Goal: Task Accomplishment & Management: Use online tool/utility

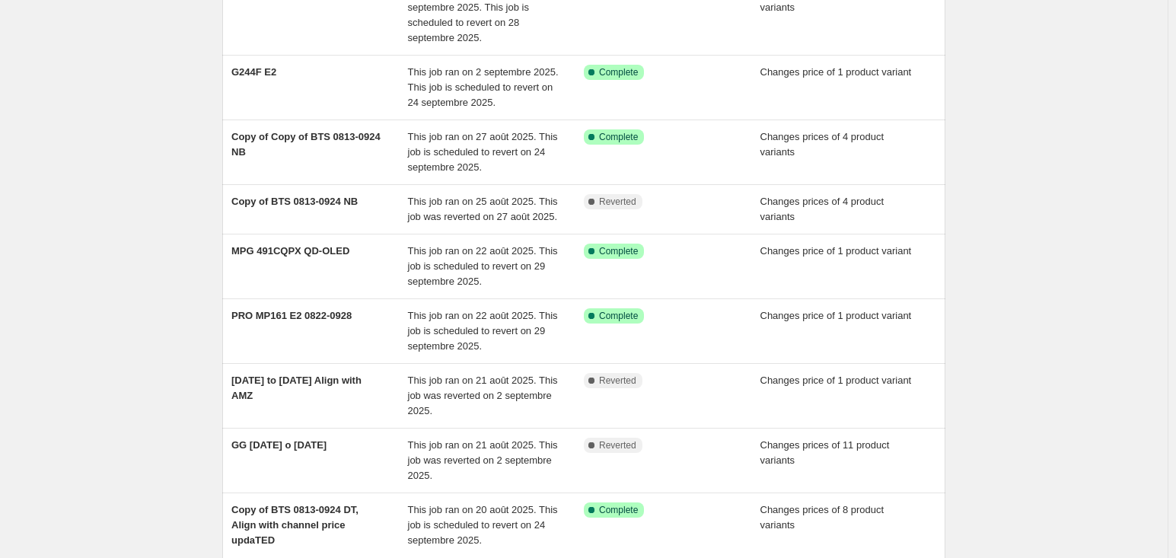
scroll to position [378, 0]
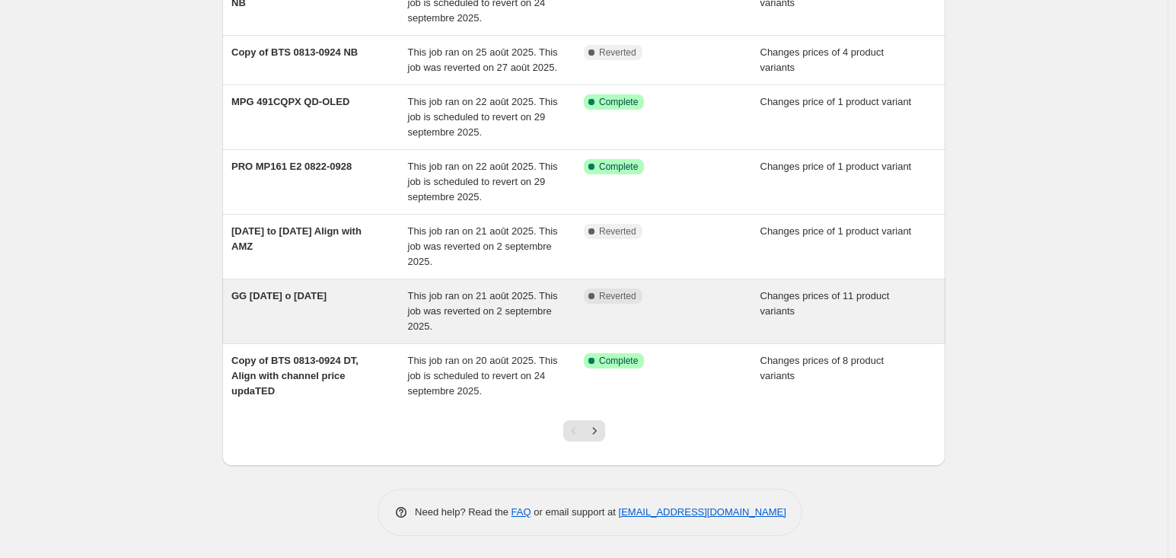
click at [276, 296] on span "GG [DATE] o [DATE]" at bounding box center [278, 295] width 95 height 11
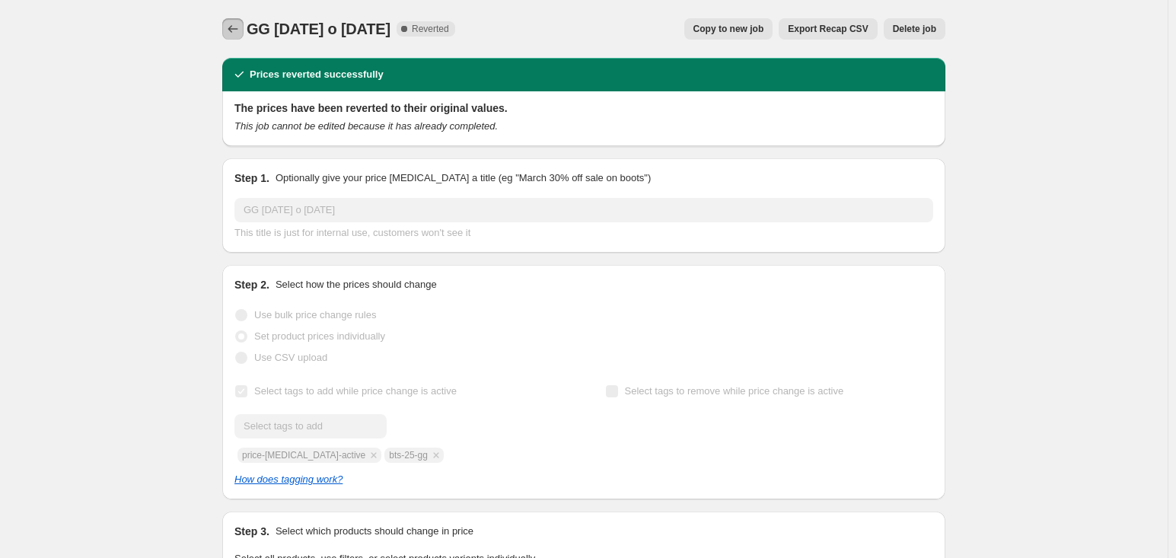
click at [232, 28] on icon "Price change jobs" at bounding box center [232, 28] width 15 height 15
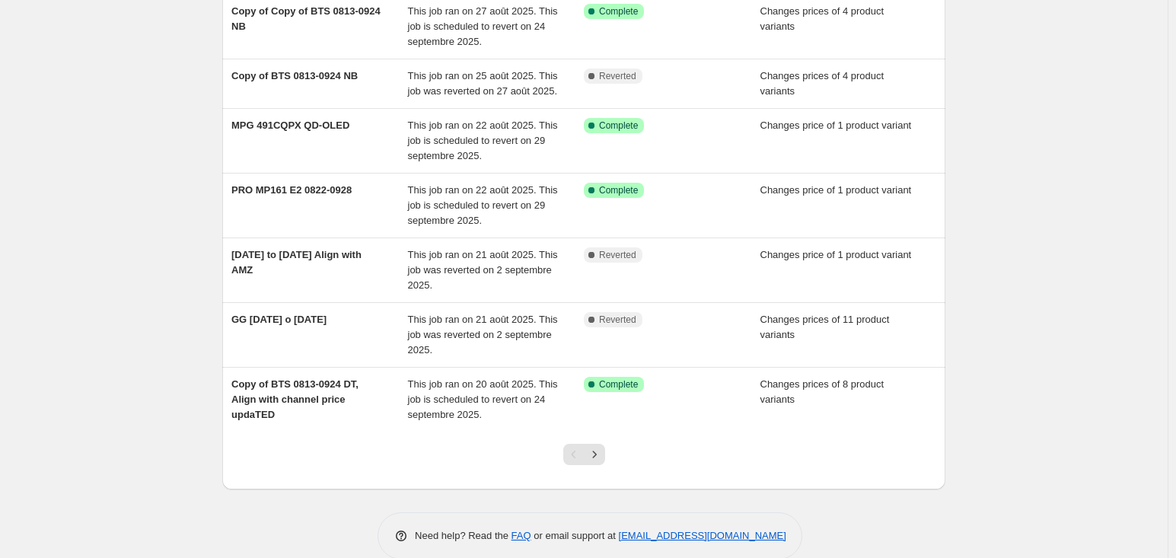
scroll to position [378, 0]
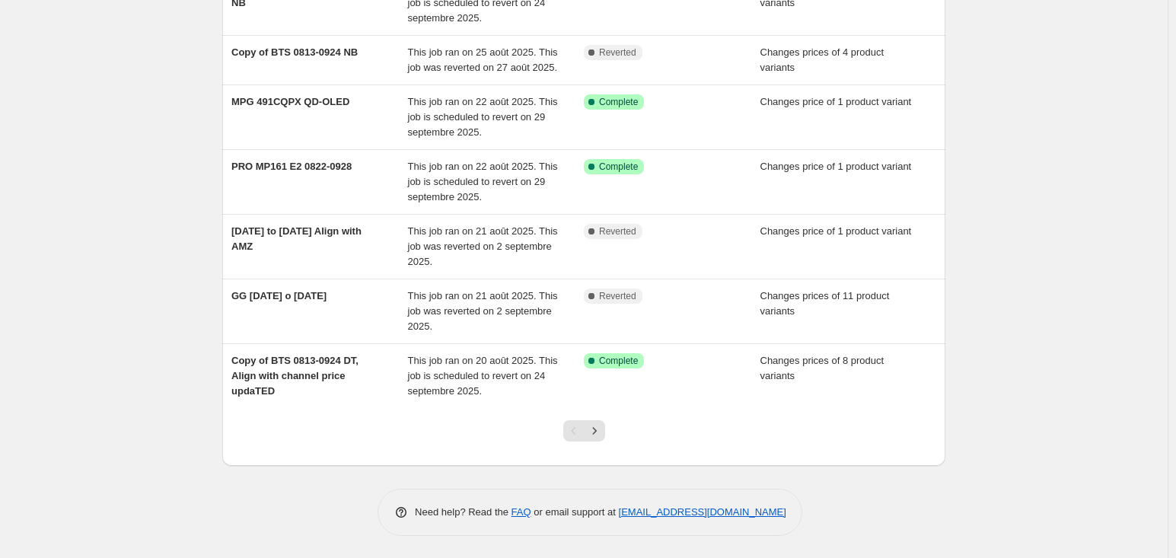
click at [601, 415] on div at bounding box center [584, 437] width 62 height 58
click at [602, 437] on icon "Next" at bounding box center [594, 430] width 15 height 15
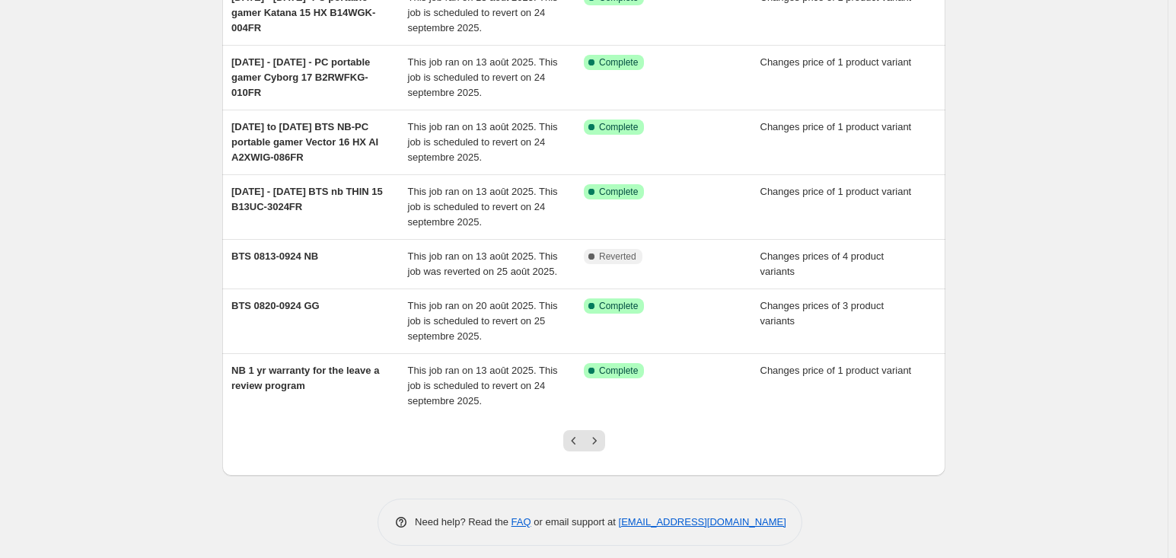
scroll to position [362, 0]
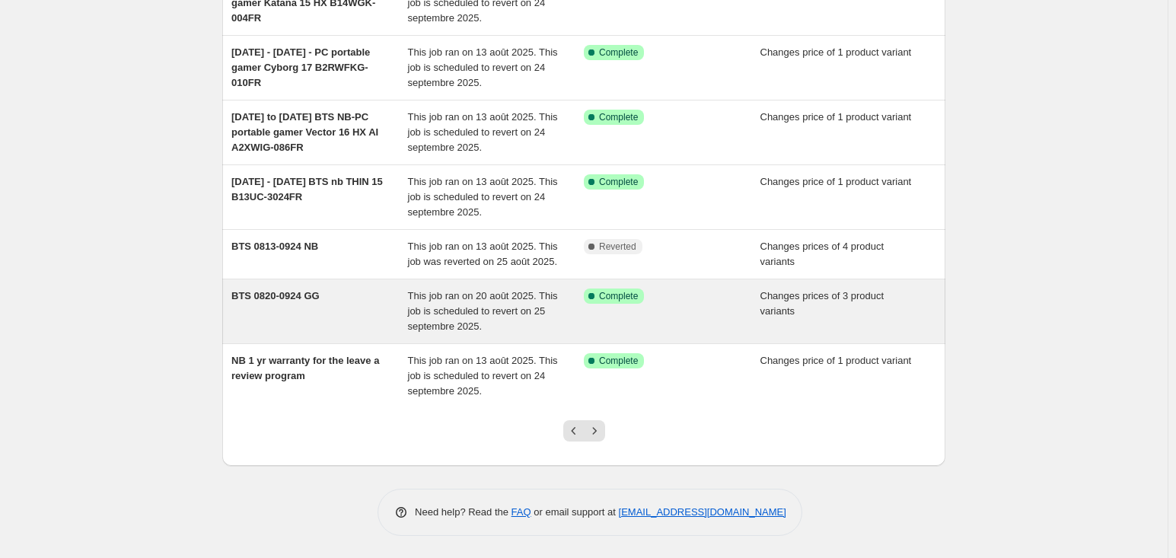
click at [524, 312] on span "This job ran on 20 août 2025. This job is scheduled to revert on 25 septembre 2…" at bounding box center [483, 311] width 150 height 42
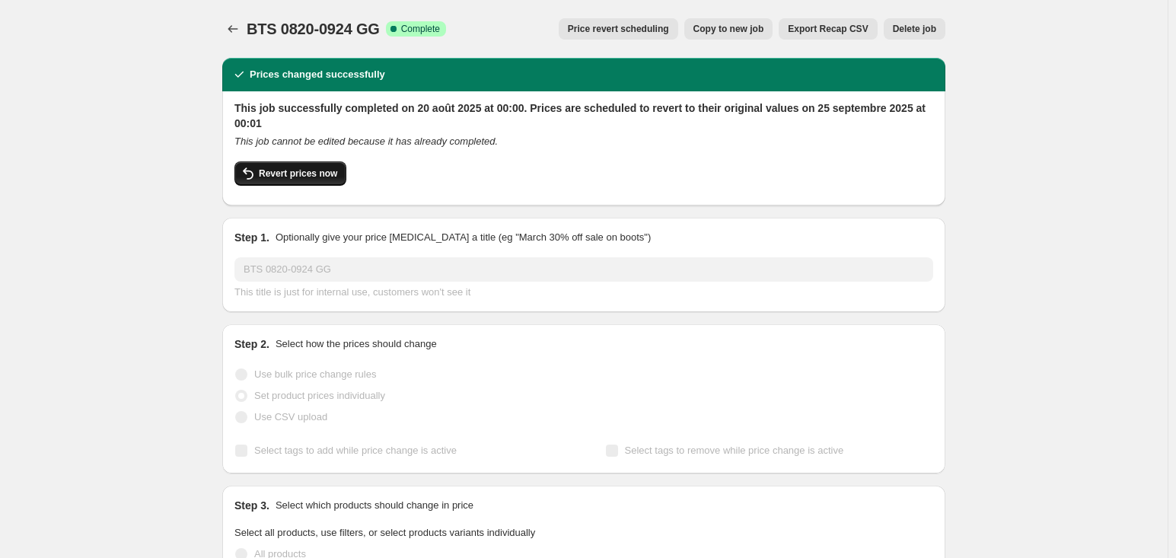
click at [311, 164] on button "Revert prices now" at bounding box center [290, 173] width 112 height 24
checkbox input "false"
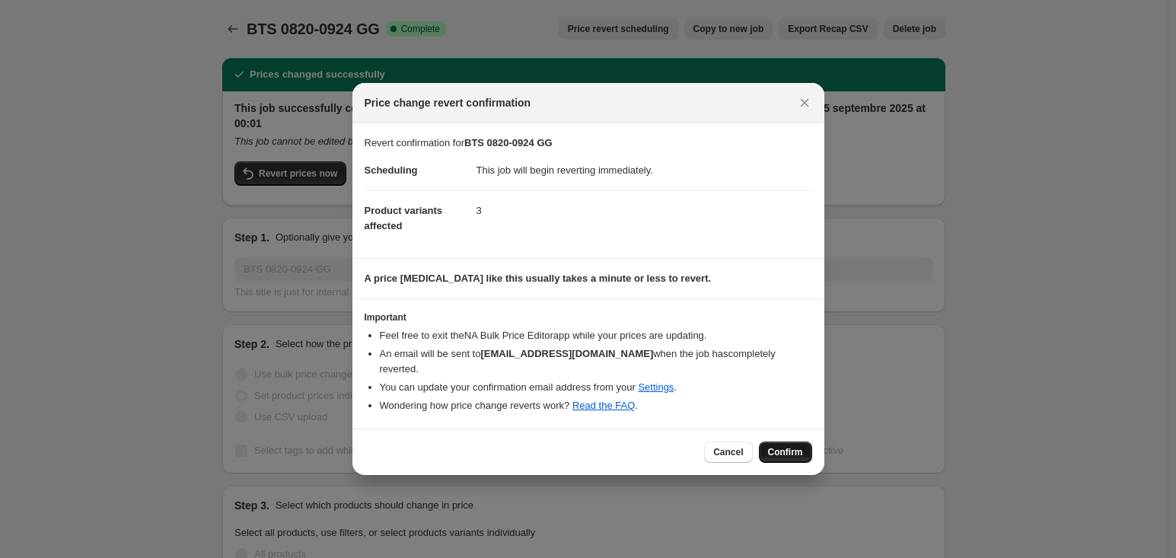
click at [781, 448] on span "Confirm" at bounding box center [785, 452] width 35 height 12
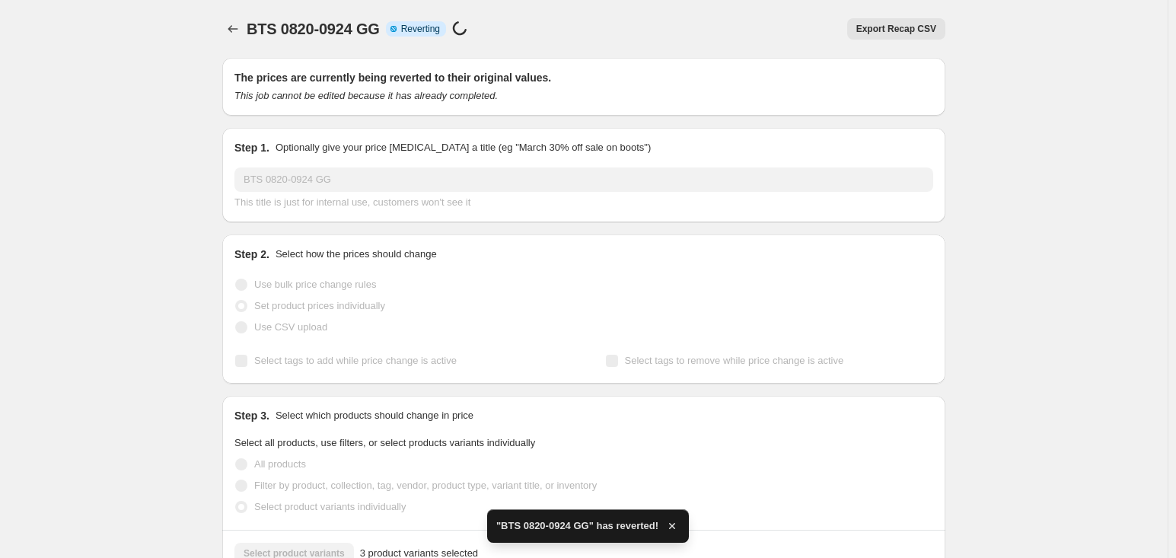
checkbox input "true"
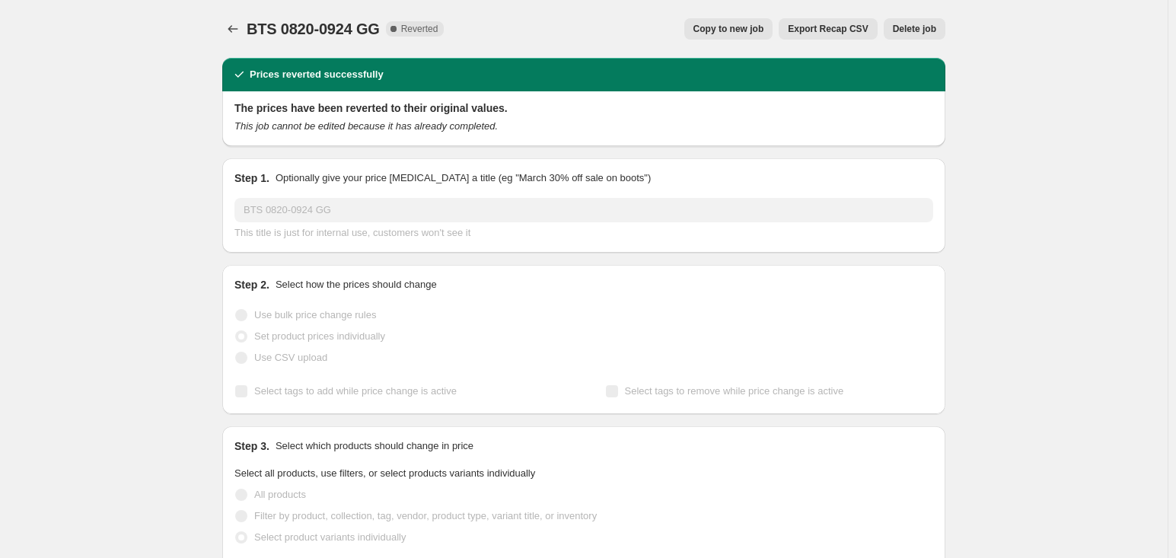
click at [764, 27] on span "Copy to new job" at bounding box center [729, 29] width 71 height 12
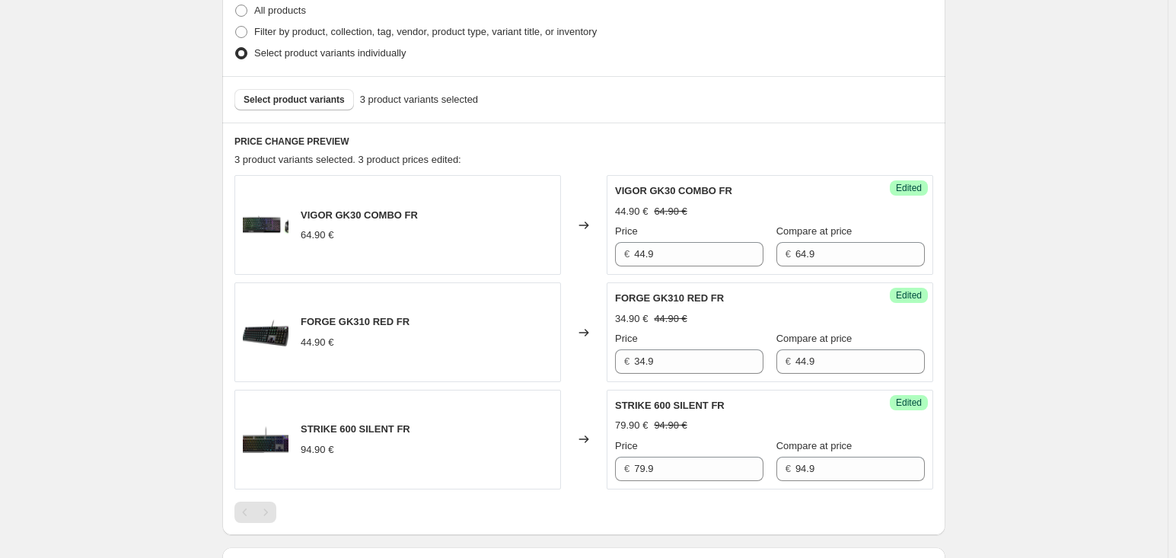
scroll to position [380, 0]
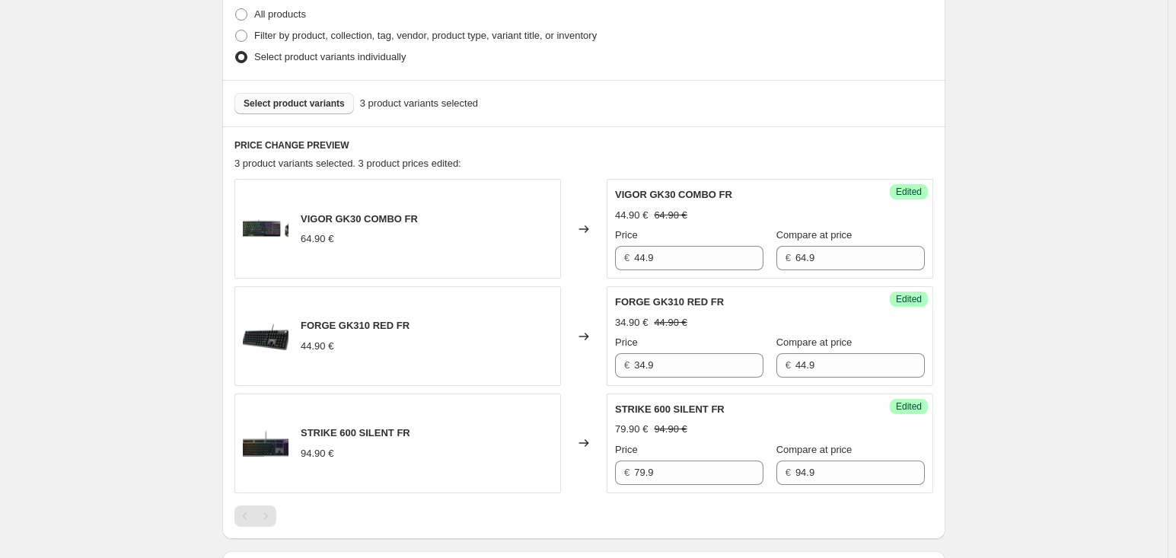
click at [328, 101] on span "Select product variants" at bounding box center [294, 103] width 101 height 12
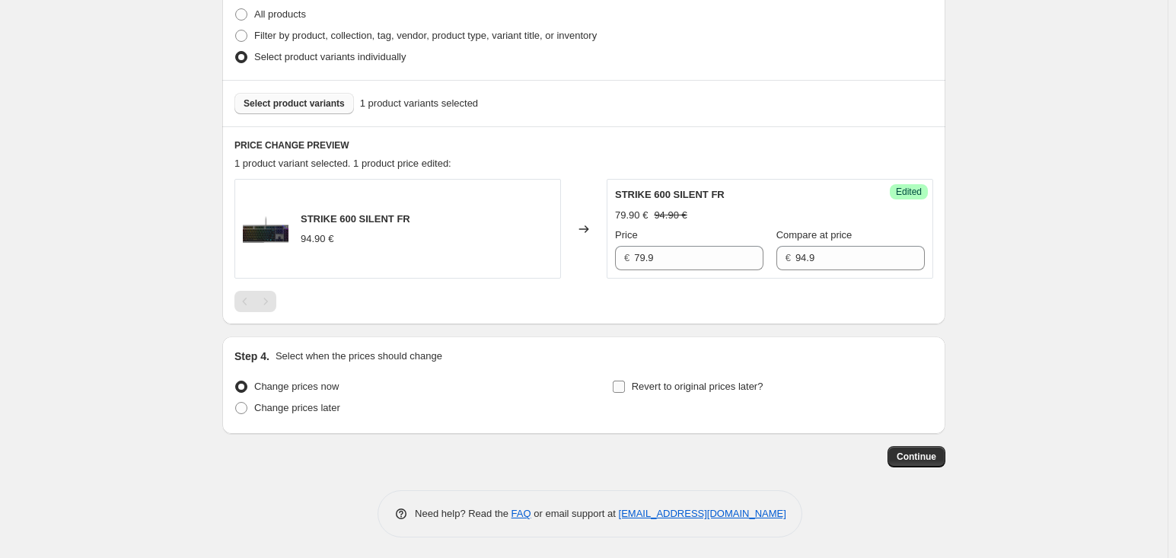
click at [633, 384] on label "Revert to original prices later?" at bounding box center [688, 386] width 152 height 21
click at [625, 384] on input "Revert to original prices later?" at bounding box center [619, 387] width 12 height 12
checkbox input "true"
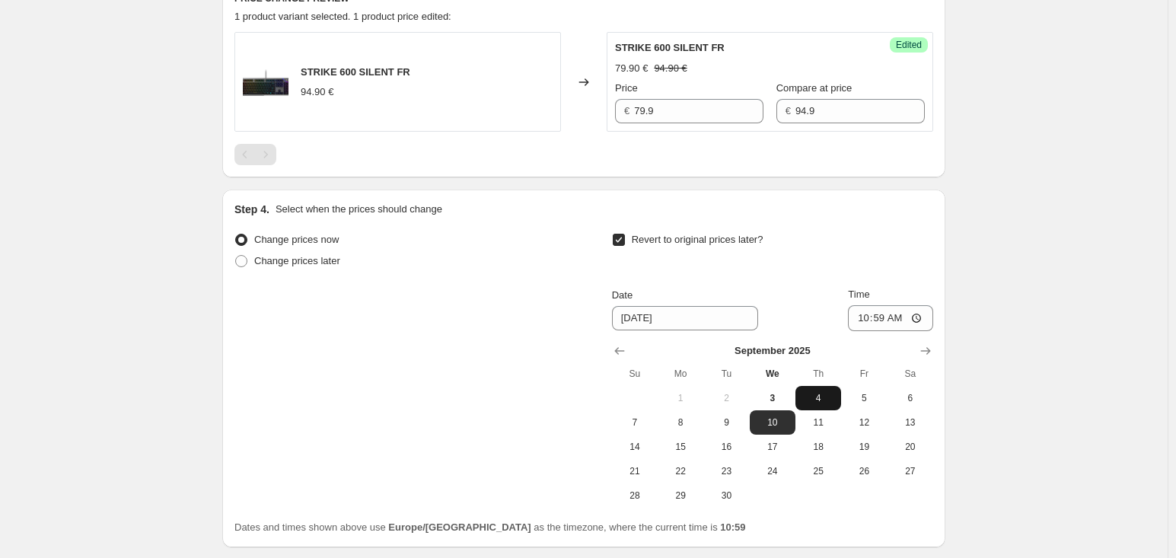
scroll to position [641, 0]
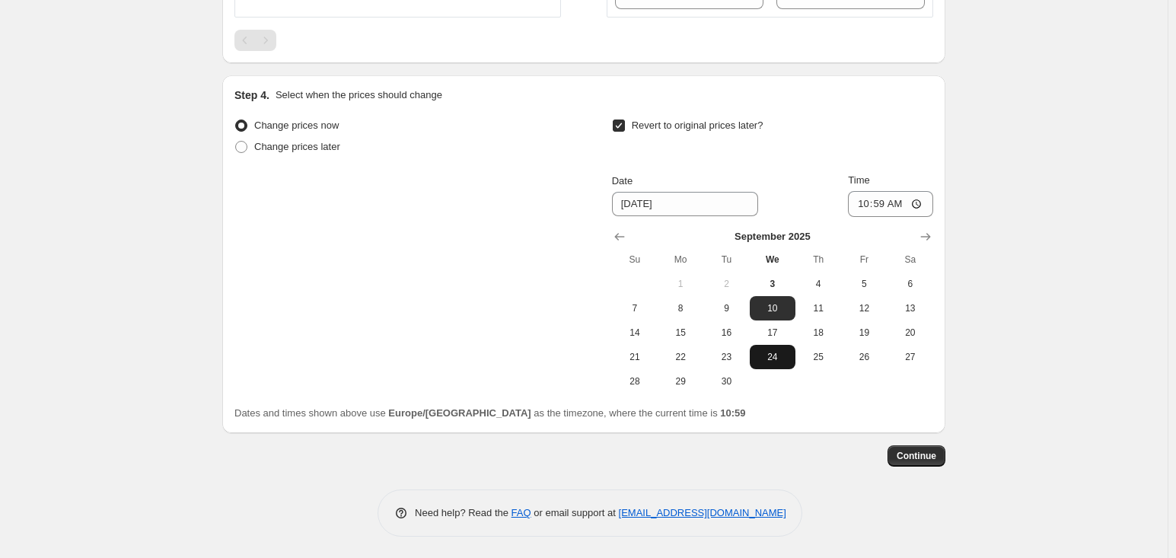
click at [774, 361] on span "24" at bounding box center [772, 357] width 33 height 12
type input "[DATE]"
click at [899, 214] on input "10:59" at bounding box center [890, 204] width 85 height 26
click at [879, 203] on input "23:59" at bounding box center [890, 204] width 85 height 26
click at [883, 203] on input "23:59" at bounding box center [890, 204] width 85 height 26
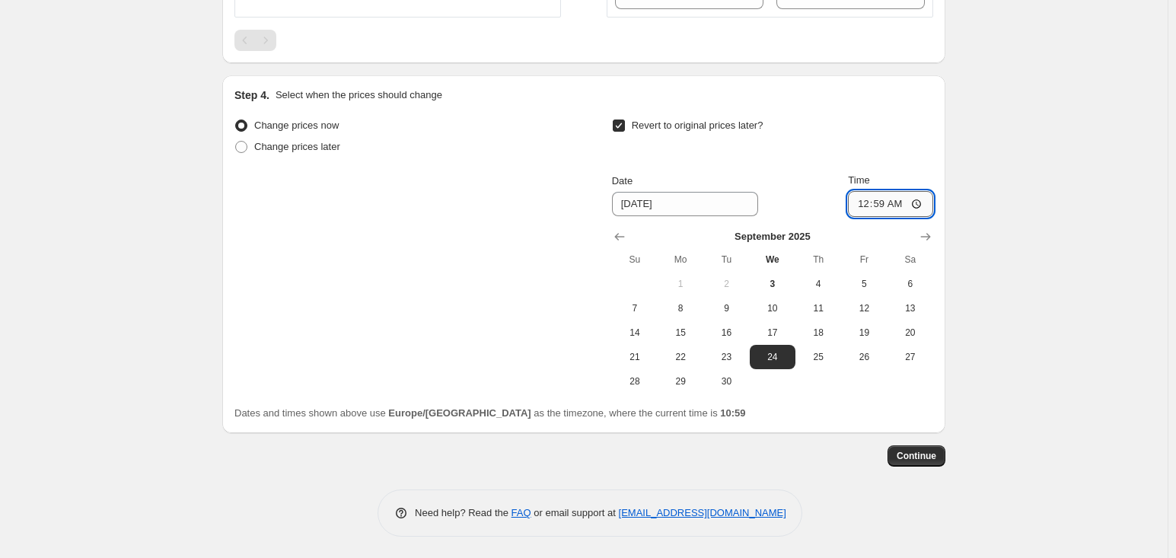
type input "00:01"
click at [816, 359] on span "25" at bounding box center [818, 357] width 33 height 12
type input "[DATE]"
click at [945, 316] on div "Step 4. Select when the prices should change Change prices now Change prices la…" at bounding box center [583, 254] width 723 height 358
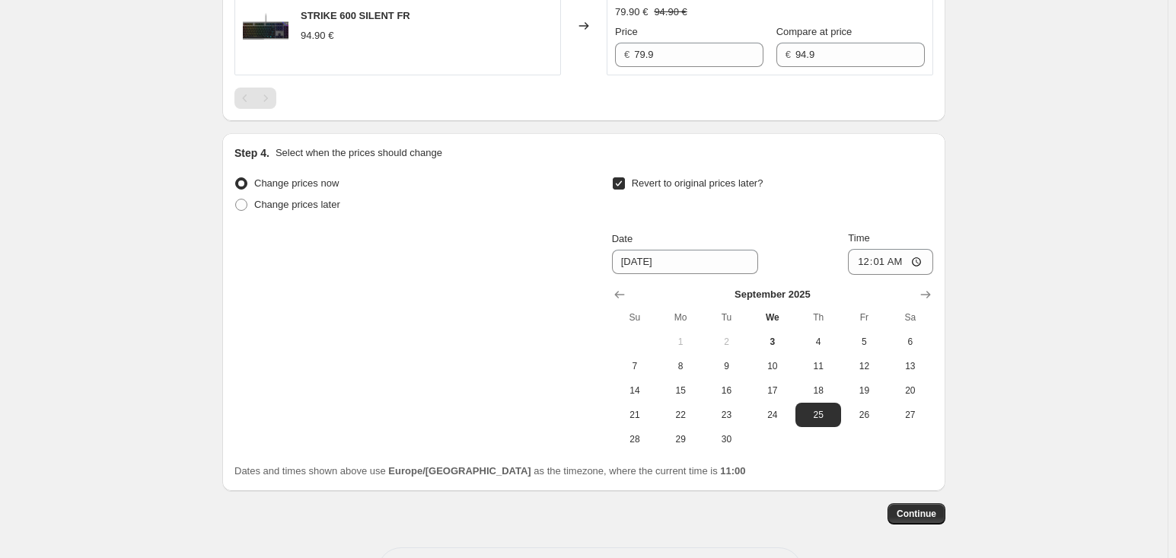
scroll to position [608, 0]
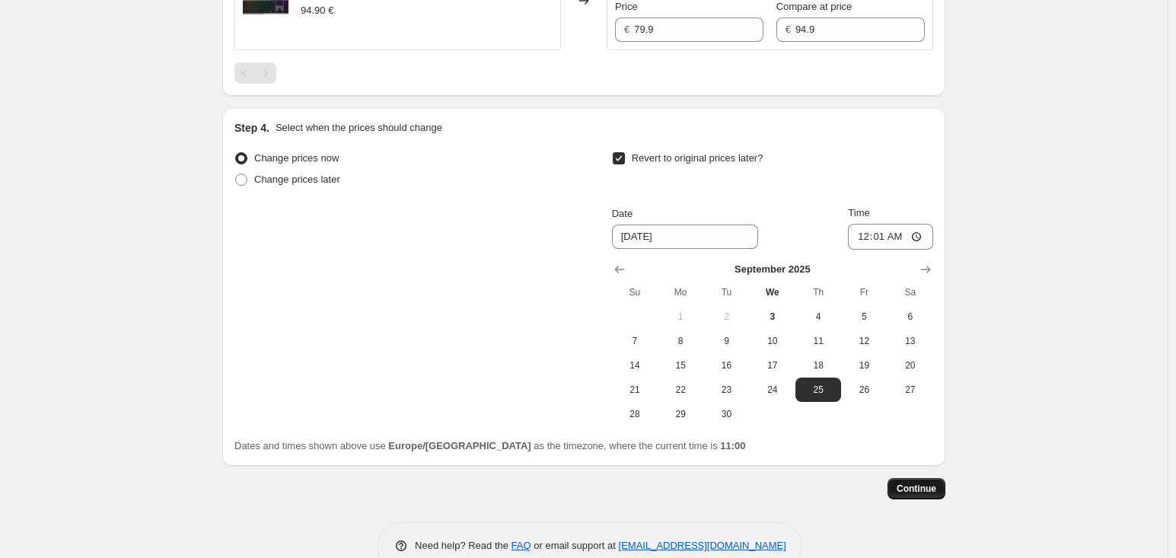
click at [923, 493] on span "Continue" at bounding box center [917, 489] width 40 height 12
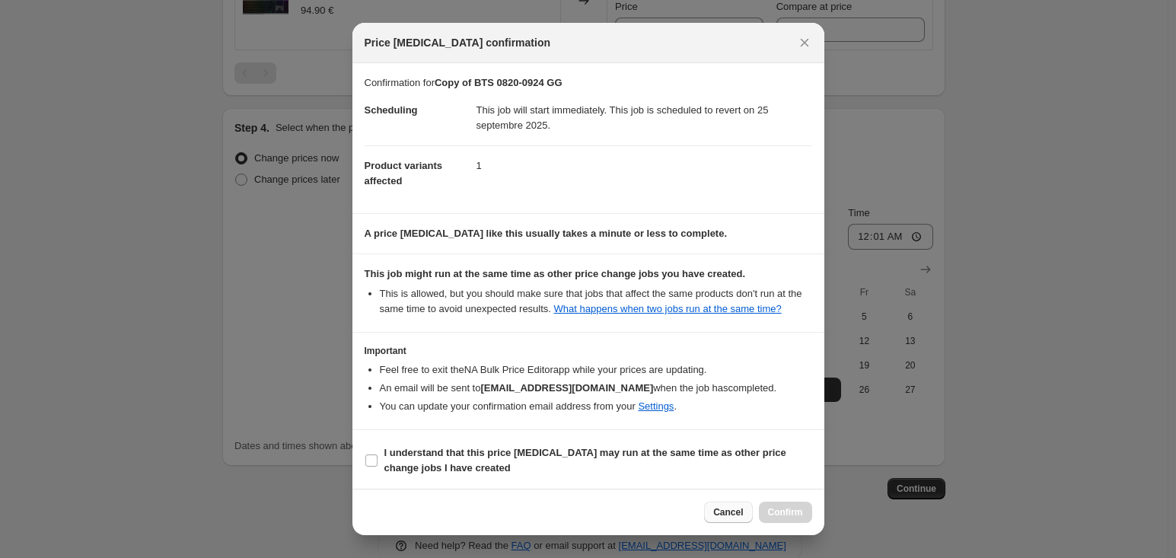
click at [723, 505] on button "Cancel" at bounding box center [728, 512] width 48 height 21
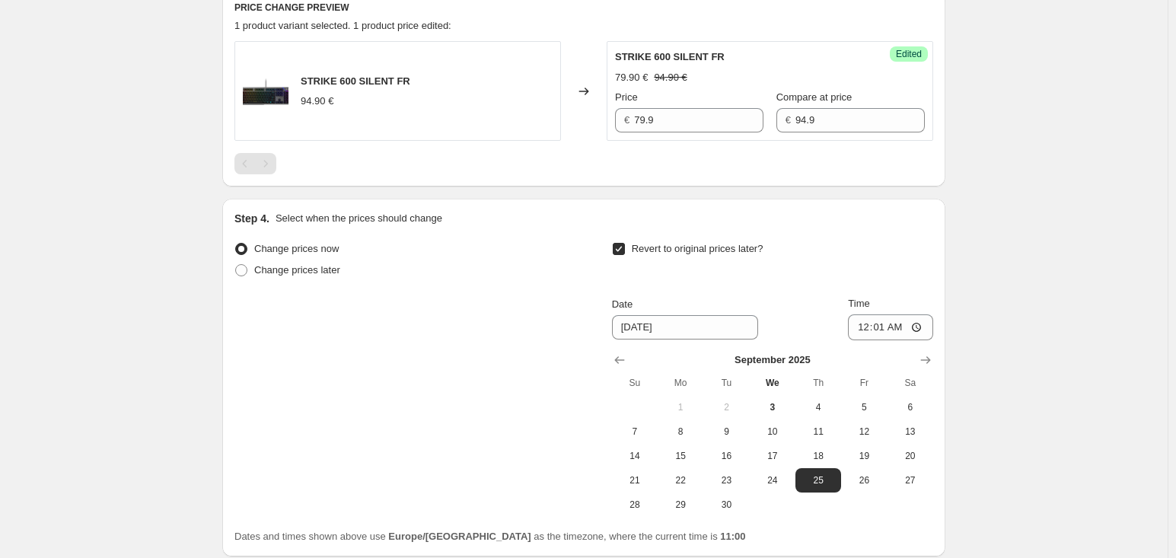
scroll to position [380, 0]
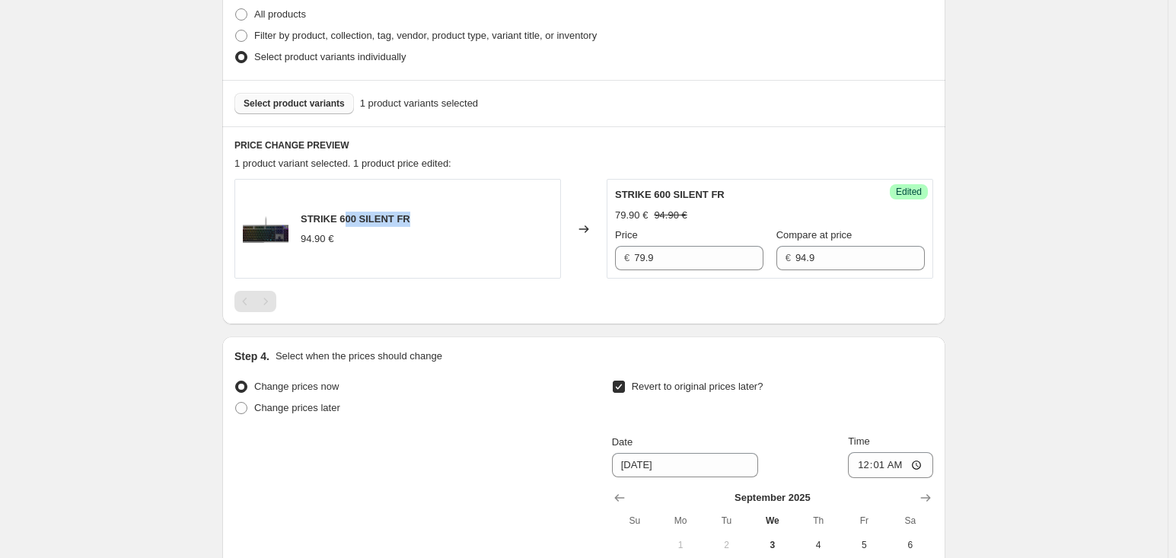
drag, startPoint x: 344, startPoint y: 217, endPoint x: 541, endPoint y: 214, distance: 196.4
click at [541, 214] on div "STRIKE 600 SILENT FR 94.90 €" at bounding box center [397, 229] width 327 height 100
drag, startPoint x: 643, startPoint y: 187, endPoint x: 798, endPoint y: 203, distance: 155.3
click at [798, 203] on div "STRIKE 600 SILENT FR 79.90 € 94.90 € Price € 79.9 Compare at price € 94.9" at bounding box center [770, 228] width 310 height 83
click at [1167, 240] on div "Create new price [MEDICAL_DATA]. This page is ready Create new price [MEDICAL_D…" at bounding box center [584, 220] width 1168 height 1201
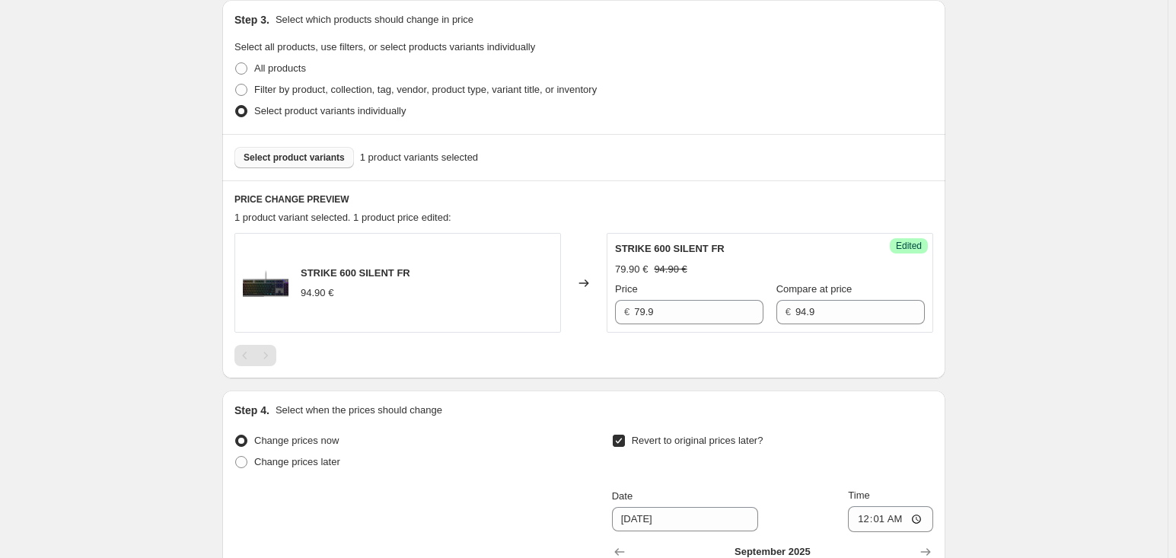
scroll to position [304, 0]
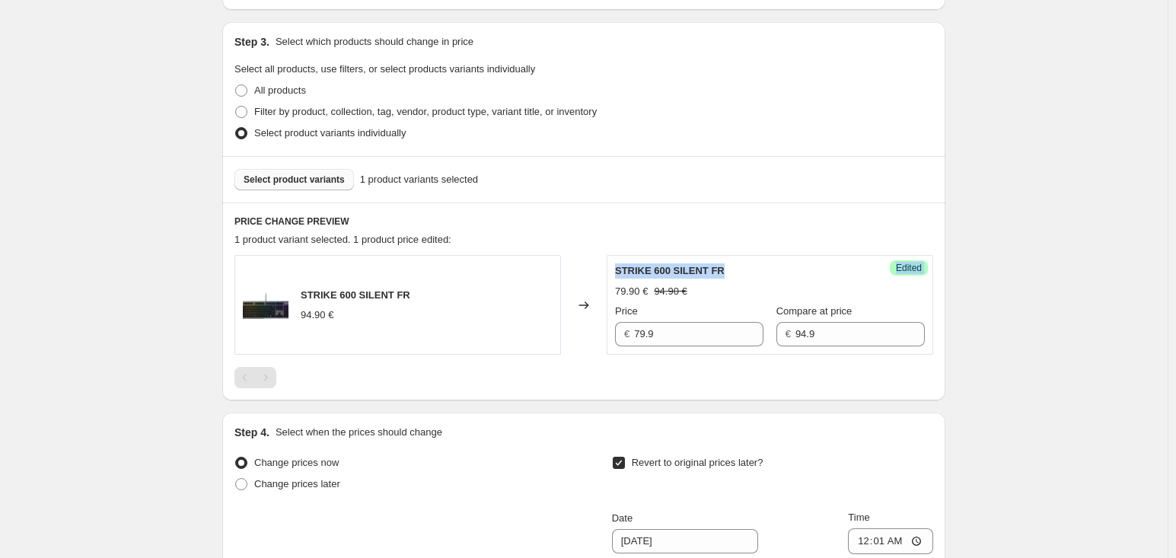
drag, startPoint x: 739, startPoint y: 270, endPoint x: 602, endPoint y: 269, distance: 137.0
click at [602, 269] on div "STRIKE 600 SILENT FR 94.90 € Changed to Success Edited STRIKE 600 SILENT FR 79.…" at bounding box center [583, 305] width 699 height 100
click at [602, 269] on div "Changed to" at bounding box center [584, 305] width 46 height 100
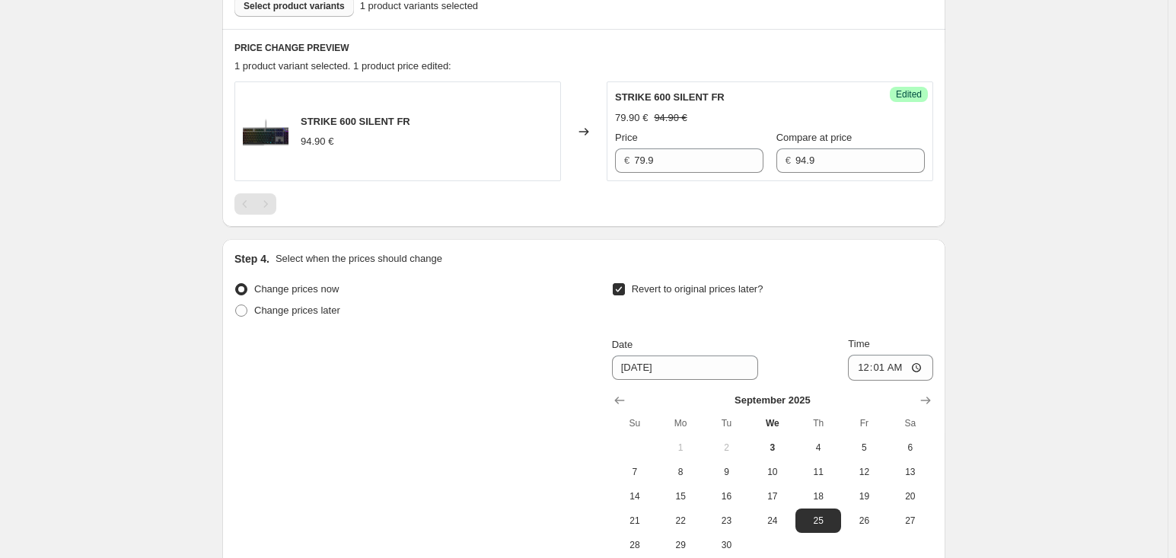
scroll to position [641, 0]
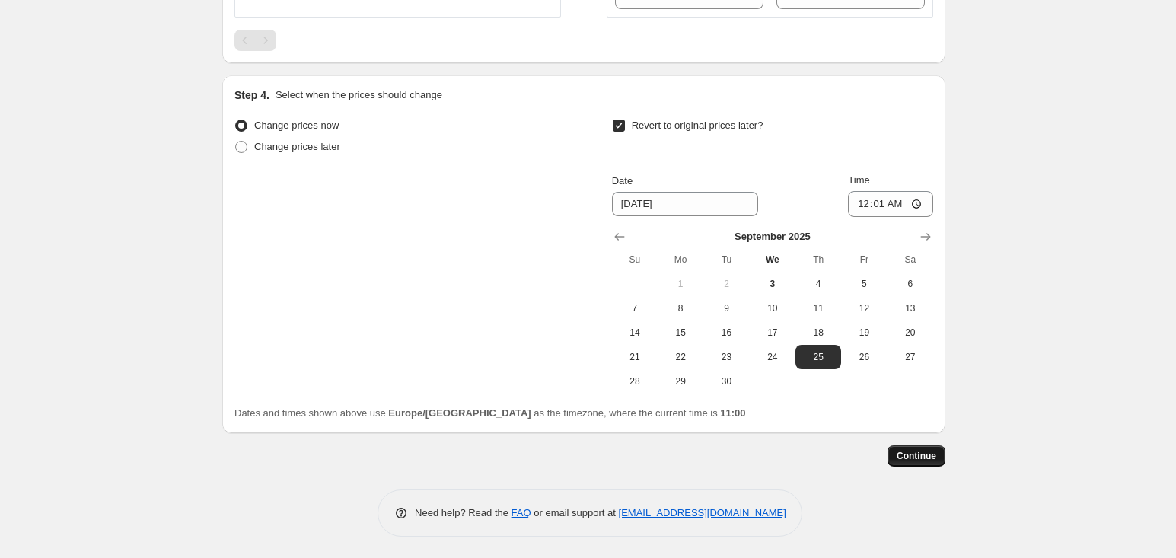
click at [925, 455] on span "Continue" at bounding box center [917, 456] width 40 height 12
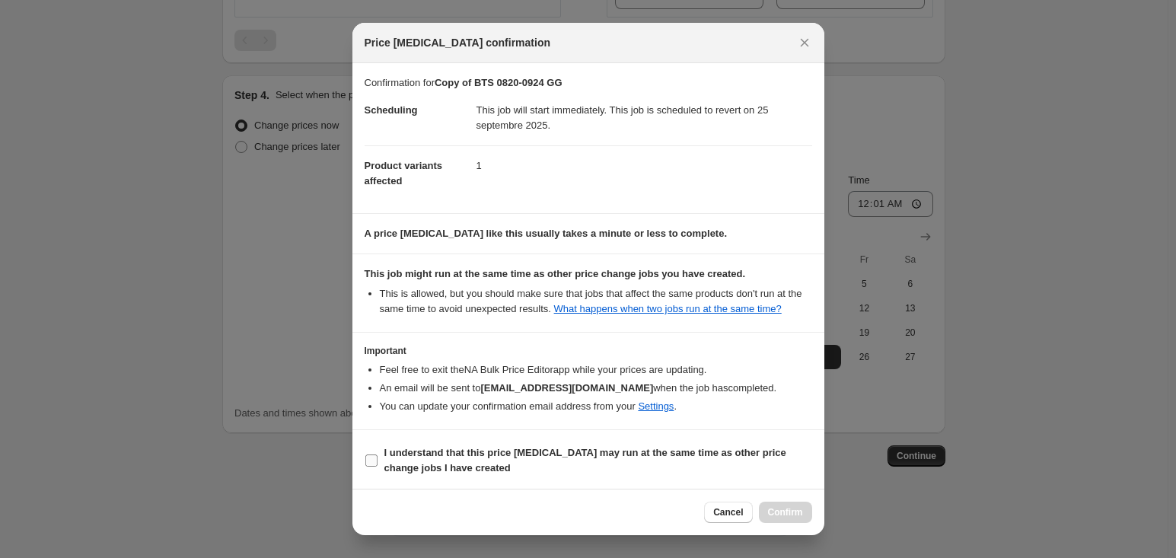
click at [451, 467] on b "I understand that this price [MEDICAL_DATA] may run at the same time as other p…" at bounding box center [585, 460] width 402 height 27
click at [378, 467] on input "I understand that this price [MEDICAL_DATA] may run at the same time as other p…" at bounding box center [371, 461] width 12 height 12
checkbox input "true"
click at [779, 511] on span "Confirm" at bounding box center [785, 512] width 35 height 12
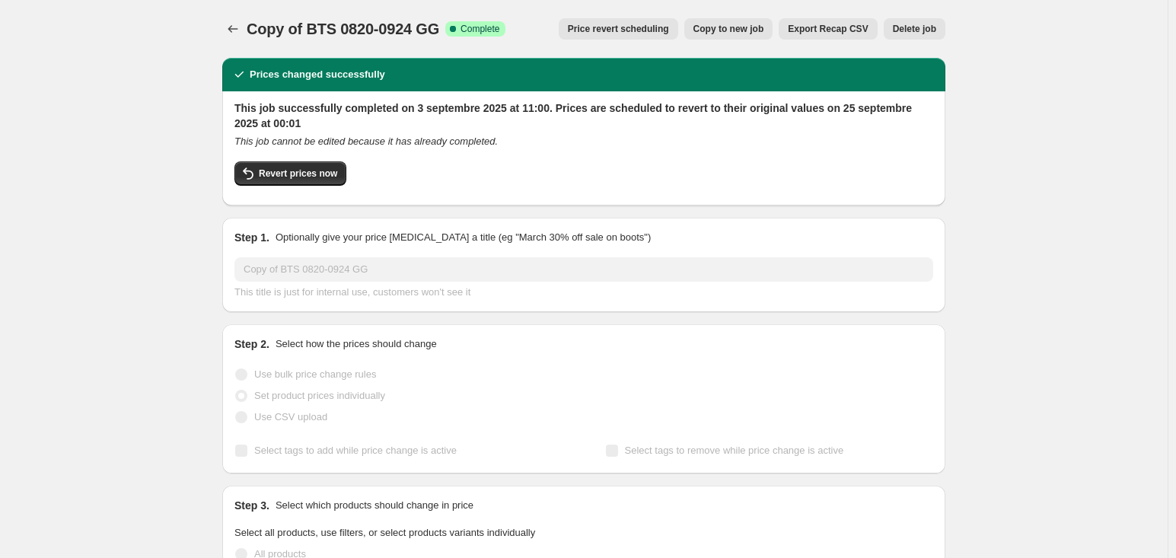
click at [244, 25] on button "Price change jobs" at bounding box center [232, 28] width 21 height 21
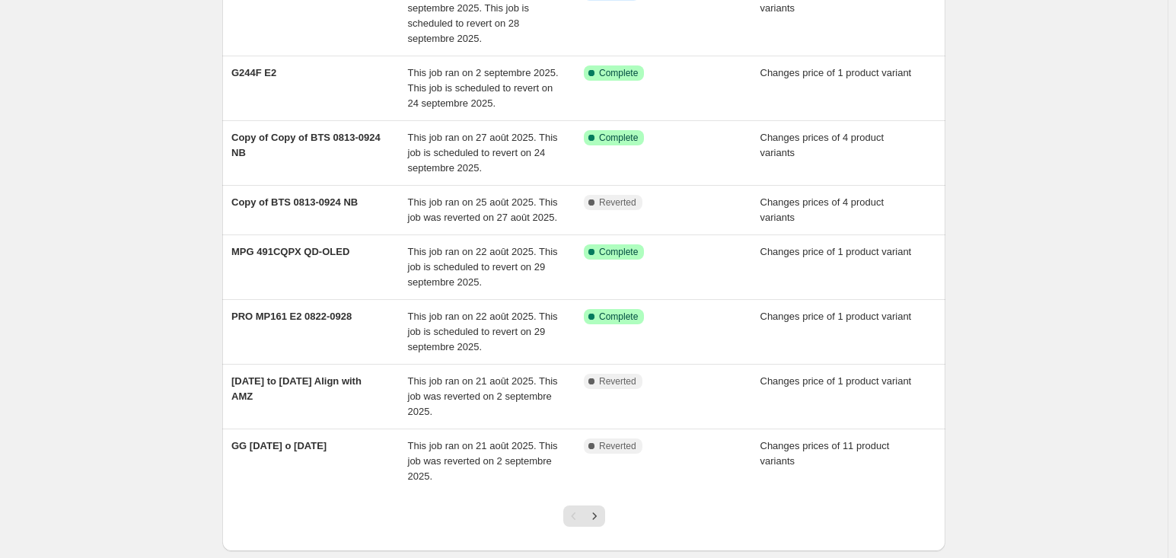
scroll to position [304, 0]
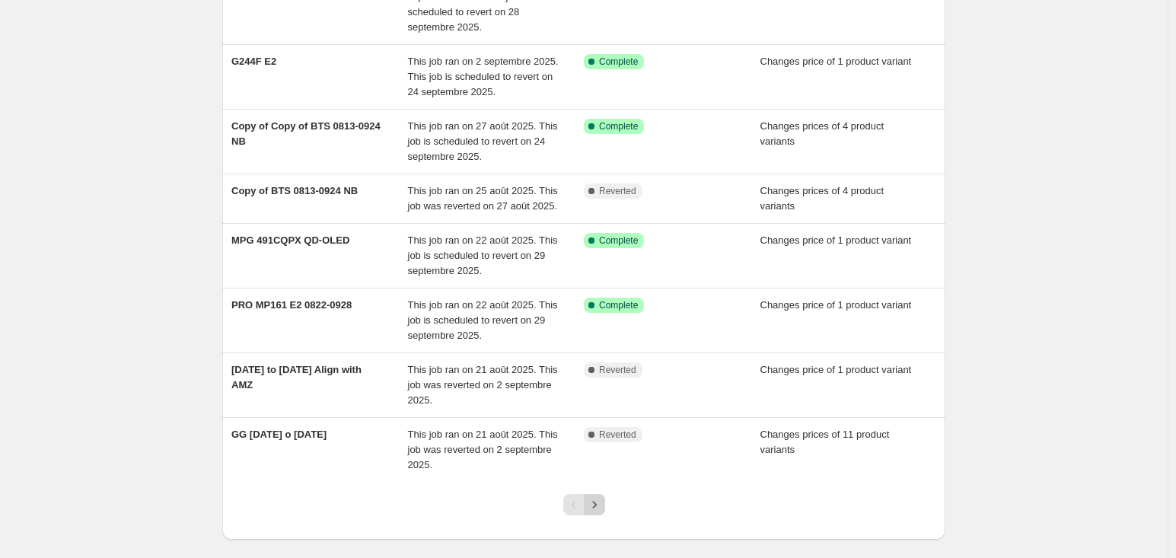
click at [595, 497] on icon "Next" at bounding box center [594, 504] width 15 height 15
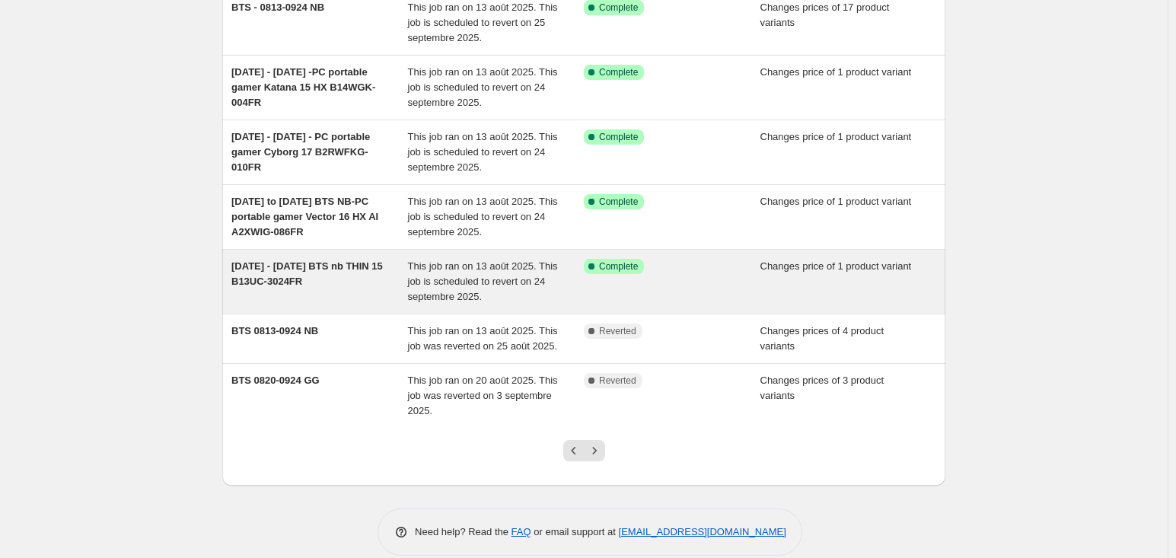
scroll to position [362, 0]
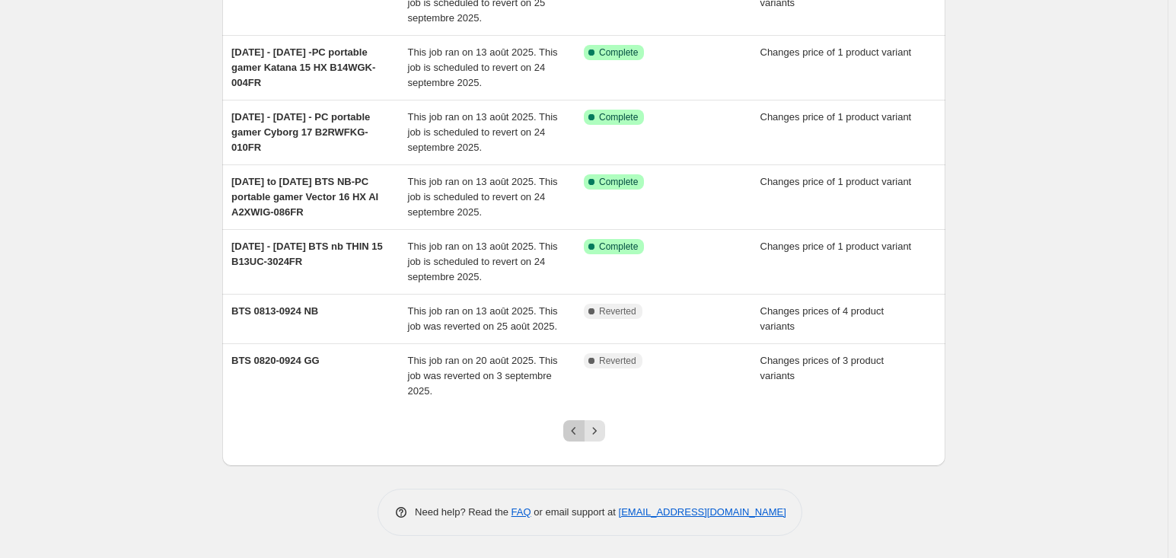
click at [575, 432] on icon "Previous" at bounding box center [573, 430] width 15 height 15
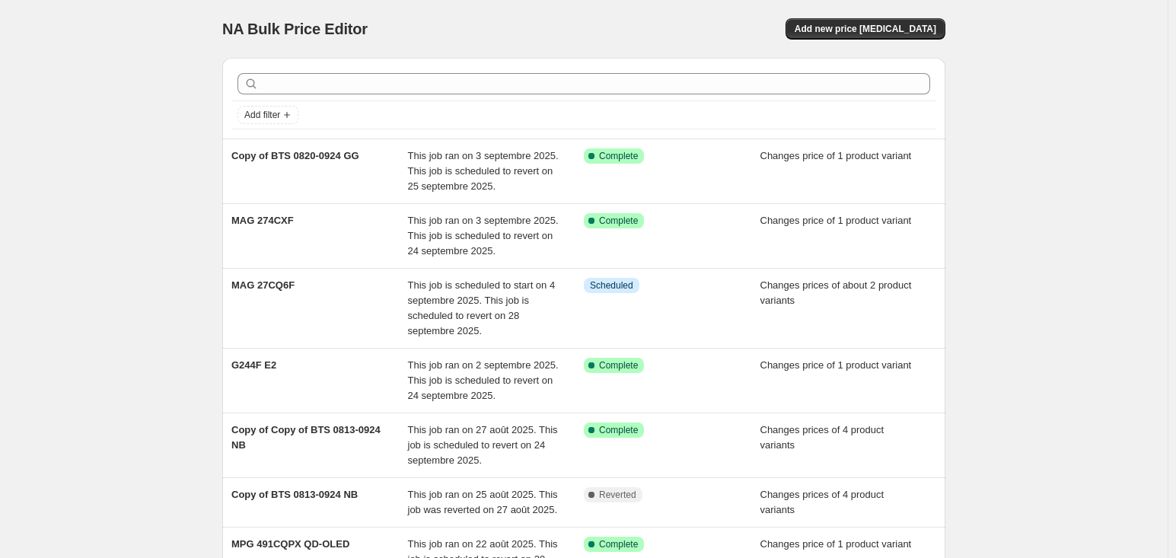
click at [93, 227] on div "NA Bulk Price Editor. This page is ready NA Bulk Price Editor Add new price [ME…" at bounding box center [584, 468] width 1168 height 936
